Goal: Task Accomplishment & Management: Use online tool/utility

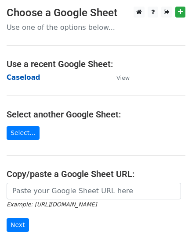
click at [28, 75] on strong "Caseload" at bounding box center [24, 78] width 34 height 8
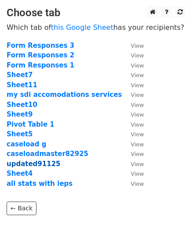
click at [49, 164] on strong "updated91125" at bounding box center [34, 164] width 54 height 8
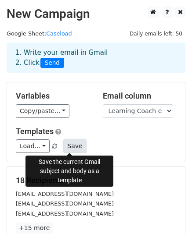
click at [70, 145] on button "Save" at bounding box center [74, 146] width 23 height 14
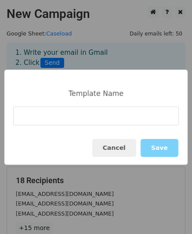
type input "t"
type input "Hello and Survey Links"
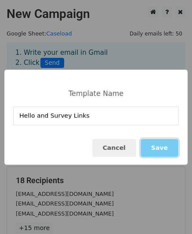
click at [164, 145] on button "Save" at bounding box center [159, 148] width 38 height 18
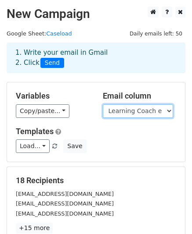
click at [151, 112] on select "Identity ID Last Name First Name DOB Age Grade received IEP due ETR due Categor…" at bounding box center [138, 111] width 70 height 14
click at [103, 104] on select "Identity ID Last Name First Name DOB Age Grade received IEP due ETR due Categor…" at bounding box center [138, 111] width 70 height 14
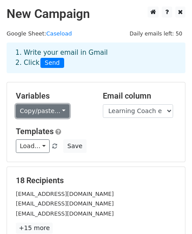
click at [56, 108] on link "Copy/paste..." at bounding box center [43, 111] width 54 height 14
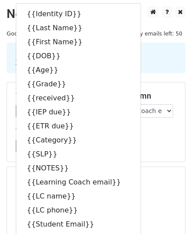
click at [168, 178] on h5 "18 Recipients" at bounding box center [96, 181] width 160 height 10
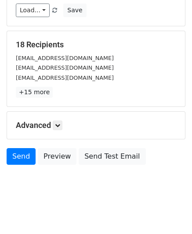
scroll to position [137, 0]
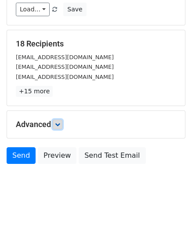
click at [60, 126] on icon at bounding box center [57, 124] width 5 height 5
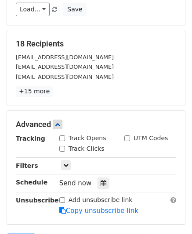
click at [63, 142] on div "Track Opens" at bounding box center [82, 138] width 47 height 9
click at [63, 136] on input "Track Opens" at bounding box center [62, 139] width 6 height 6
checkbox input "true"
click at [64, 149] on input "Track Clicks" at bounding box center [62, 149] width 6 height 6
checkbox input "true"
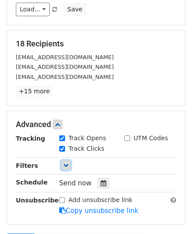
click at [68, 164] on icon at bounding box center [65, 165] width 5 height 5
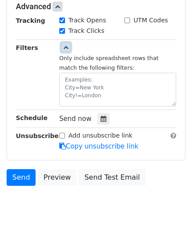
scroll to position [260, 0]
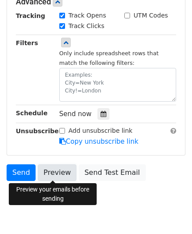
click at [51, 173] on link "Preview" at bounding box center [57, 172] width 39 height 17
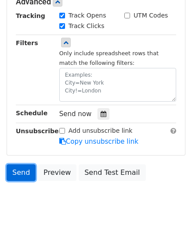
click at [14, 171] on link "Send" at bounding box center [21, 172] width 29 height 17
